Goal: Information Seeking & Learning: Learn about a topic

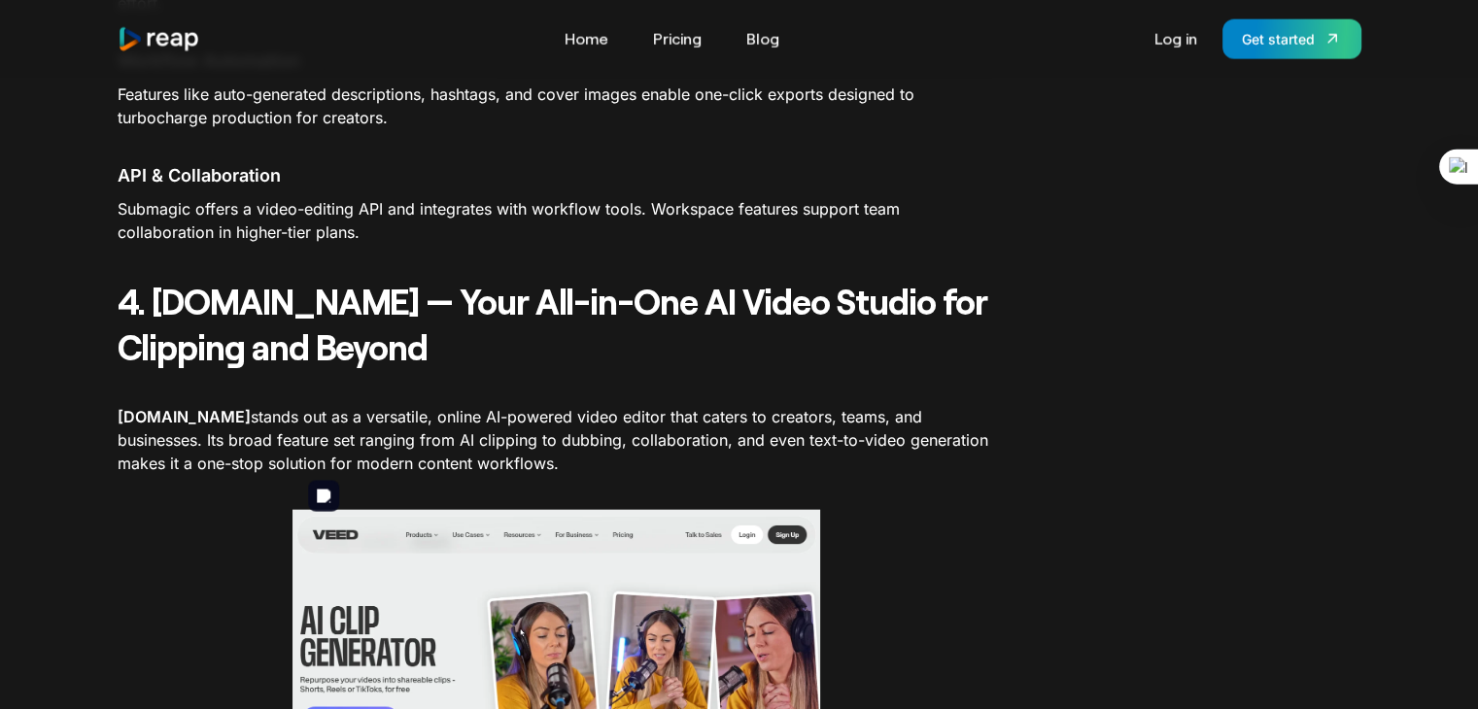
scroll to position [4481, 0]
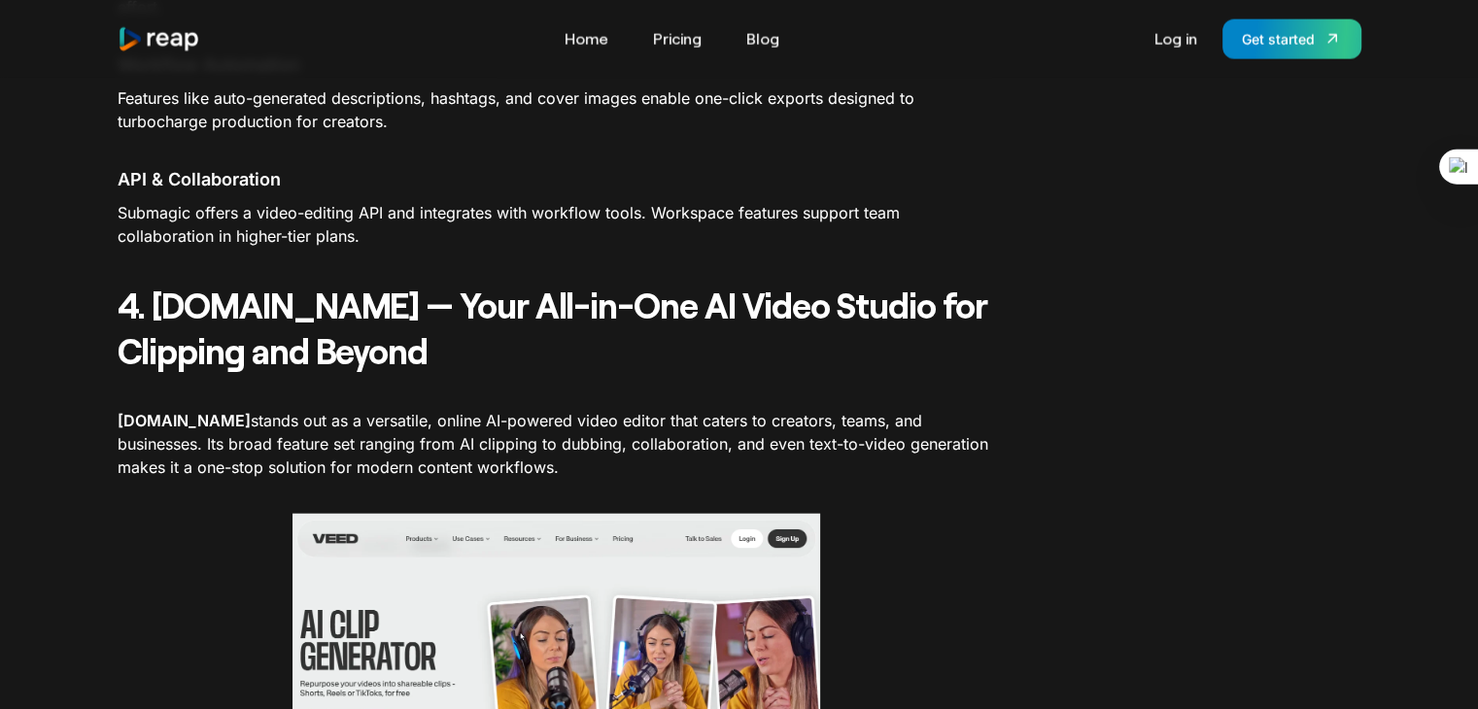
click at [237, 284] on strong "4. [DOMAIN_NAME] — Your All-in-One AI Video Studio for Clipping and Beyond" at bounding box center [553, 327] width 871 height 87
click at [208, 284] on strong "4. [DOMAIN_NAME] — Your All-in-One AI Video Studio for Clipping and Beyond" at bounding box center [553, 327] width 871 height 87
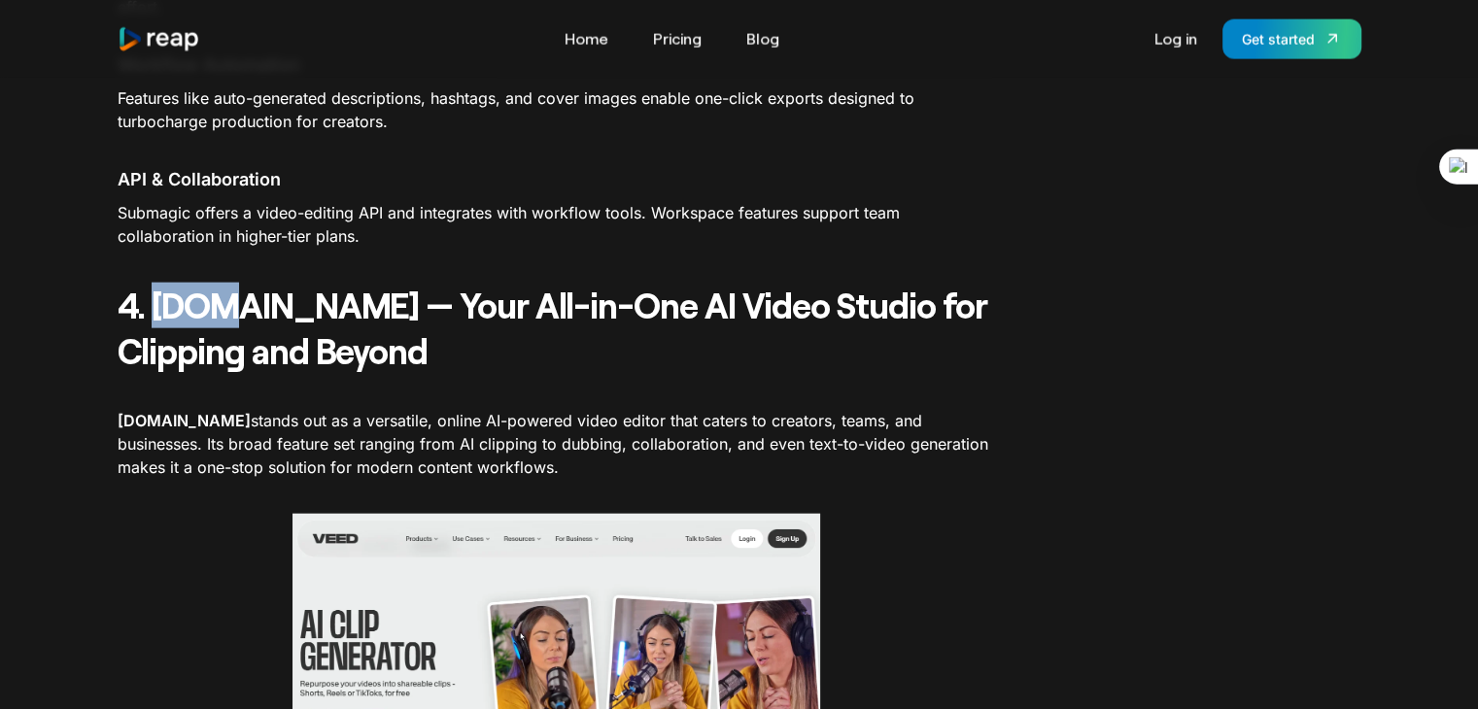
click at [208, 284] on strong "4. [DOMAIN_NAME] — Your All-in-One AI Video Studio for Clipping and Beyond" at bounding box center [553, 327] width 871 height 87
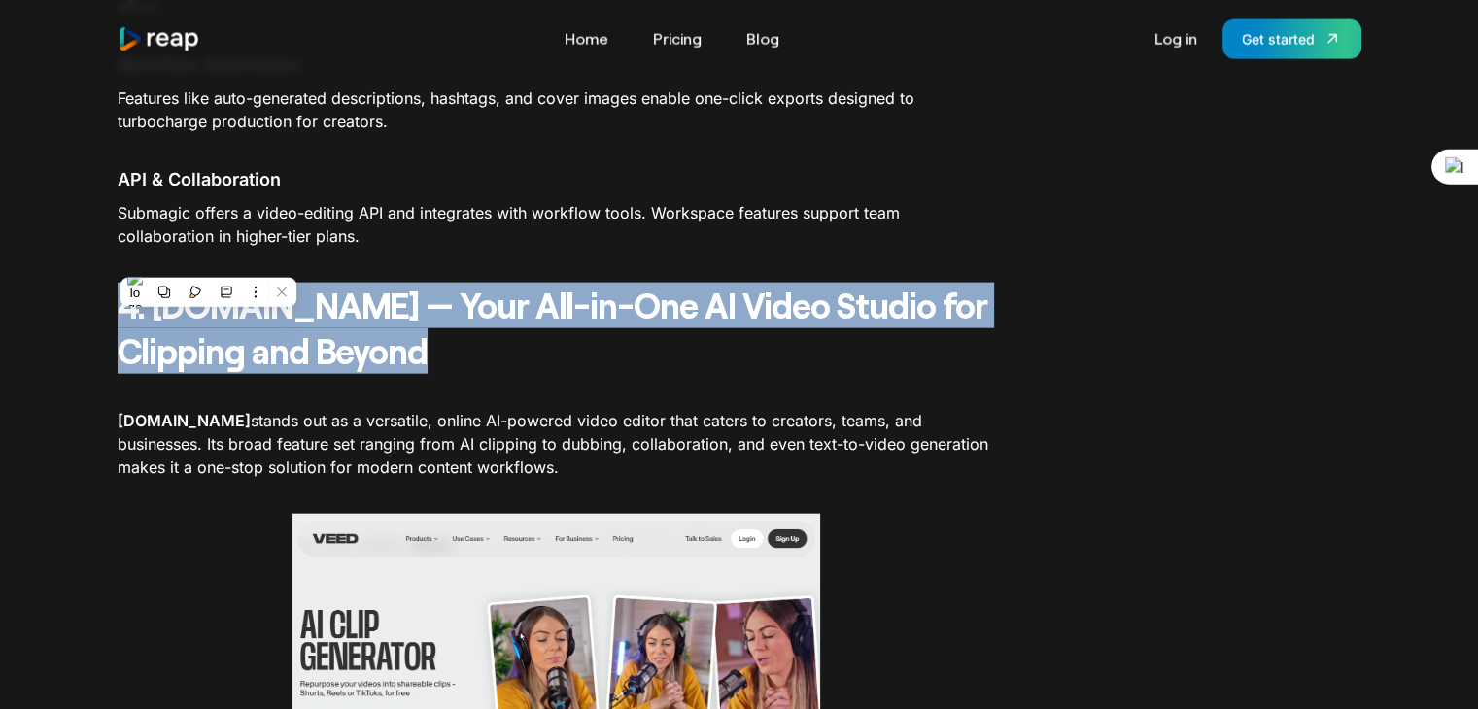
click at [208, 284] on strong "4. [DOMAIN_NAME] — Your All-in-One AI Video Studio for Clipping and Beyond" at bounding box center [553, 327] width 871 height 87
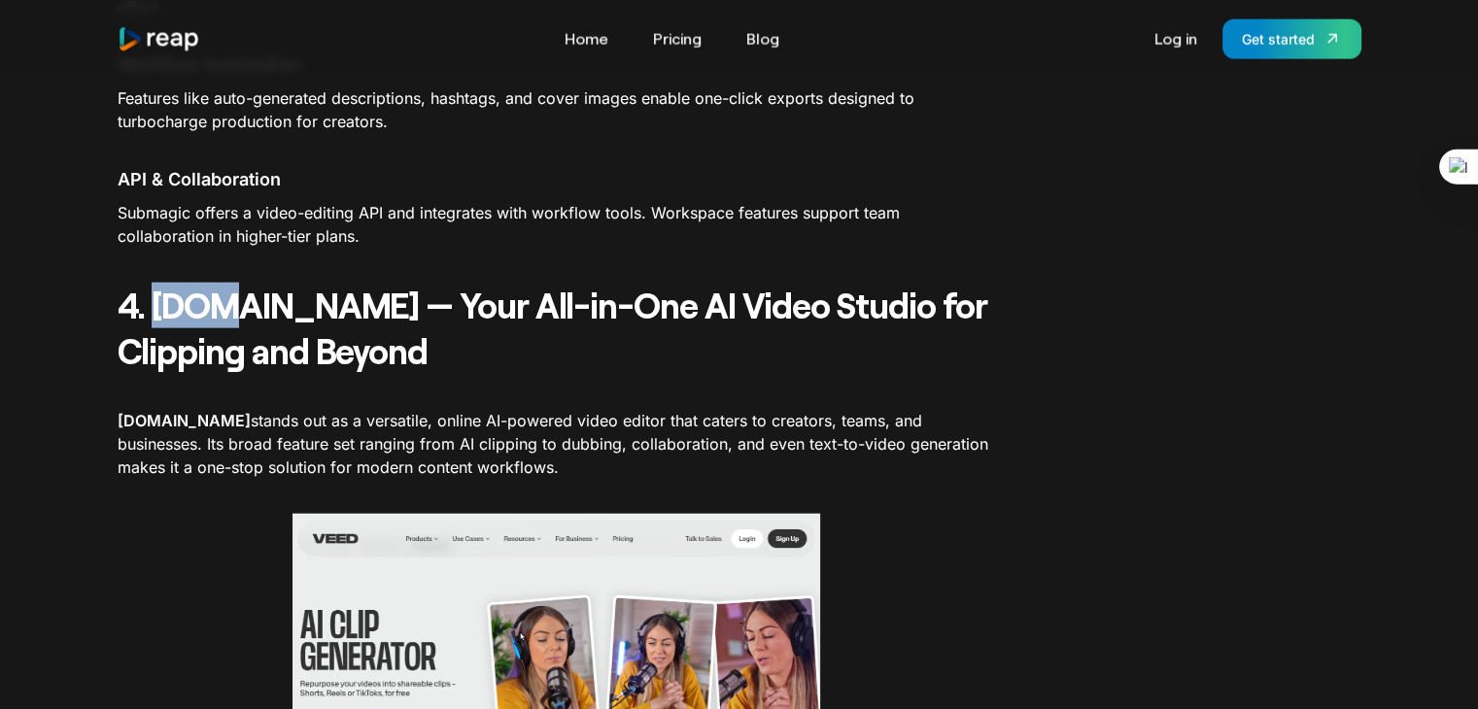
click at [208, 284] on strong "4. [DOMAIN_NAME] — Your All-in-One AI Video Studio for Clipping and Beyond" at bounding box center [553, 327] width 871 height 87
click at [327, 409] on p "[DOMAIN_NAME] stands out as a versatile, online AI-powered video editor that ca…" at bounding box center [557, 444] width 878 height 70
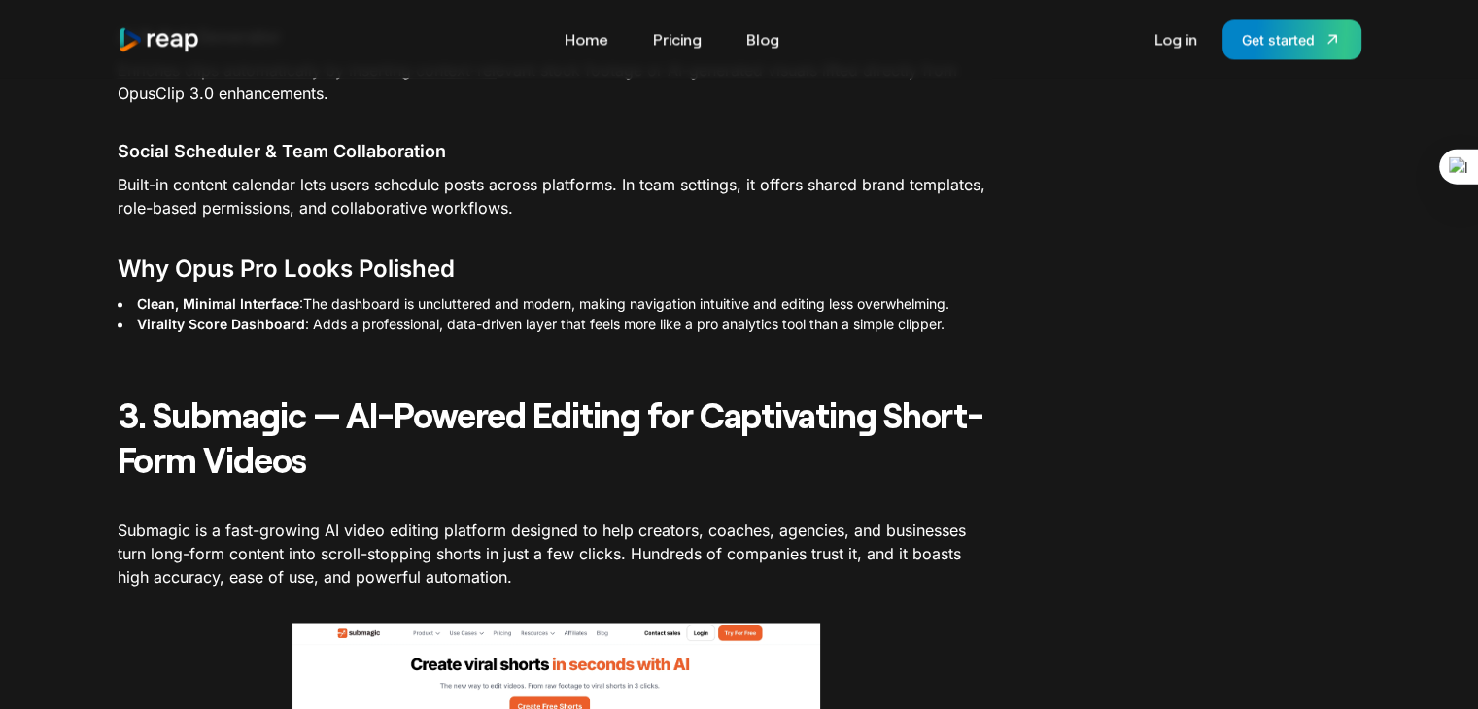
scroll to position [3191, 0]
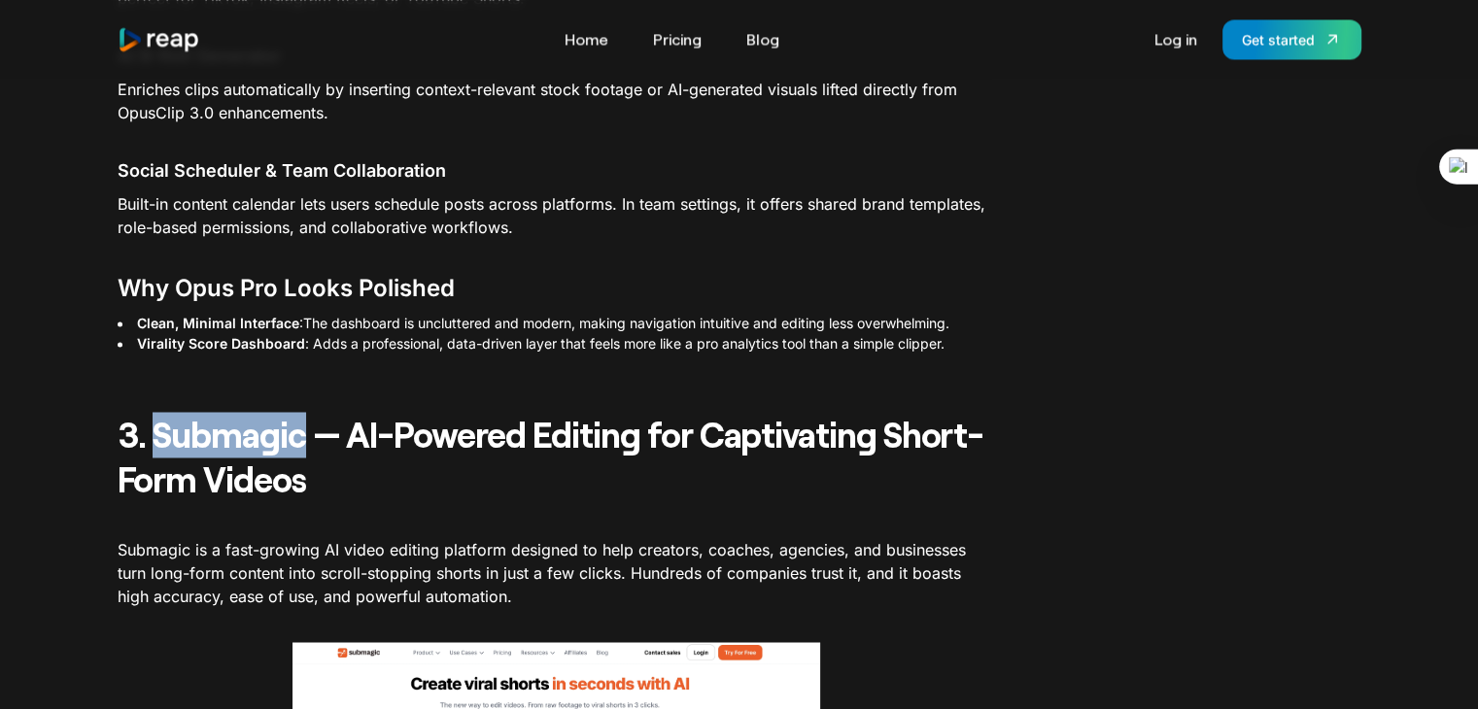
drag, startPoint x: 304, startPoint y: 405, endPoint x: 154, endPoint y: 406, distance: 150.6
click at [154, 413] on strong "3. Submagic — AI-Powered Editing for Captivating Short-Form Videos" at bounding box center [551, 456] width 867 height 87
copy strong "Submagic"
click at [361, 354] on p "‍" at bounding box center [557, 365] width 878 height 23
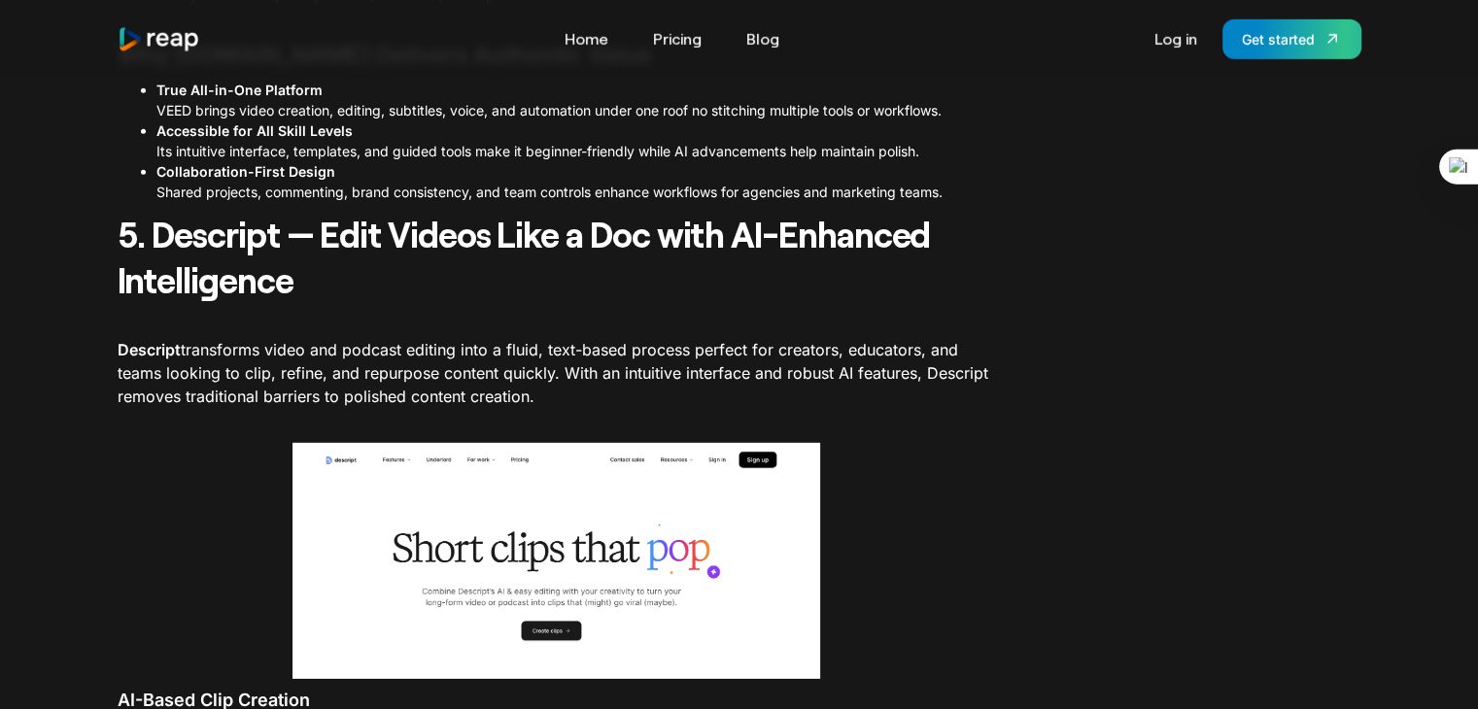
scroll to position [5794, 0]
